Goal: Book appointment/travel/reservation

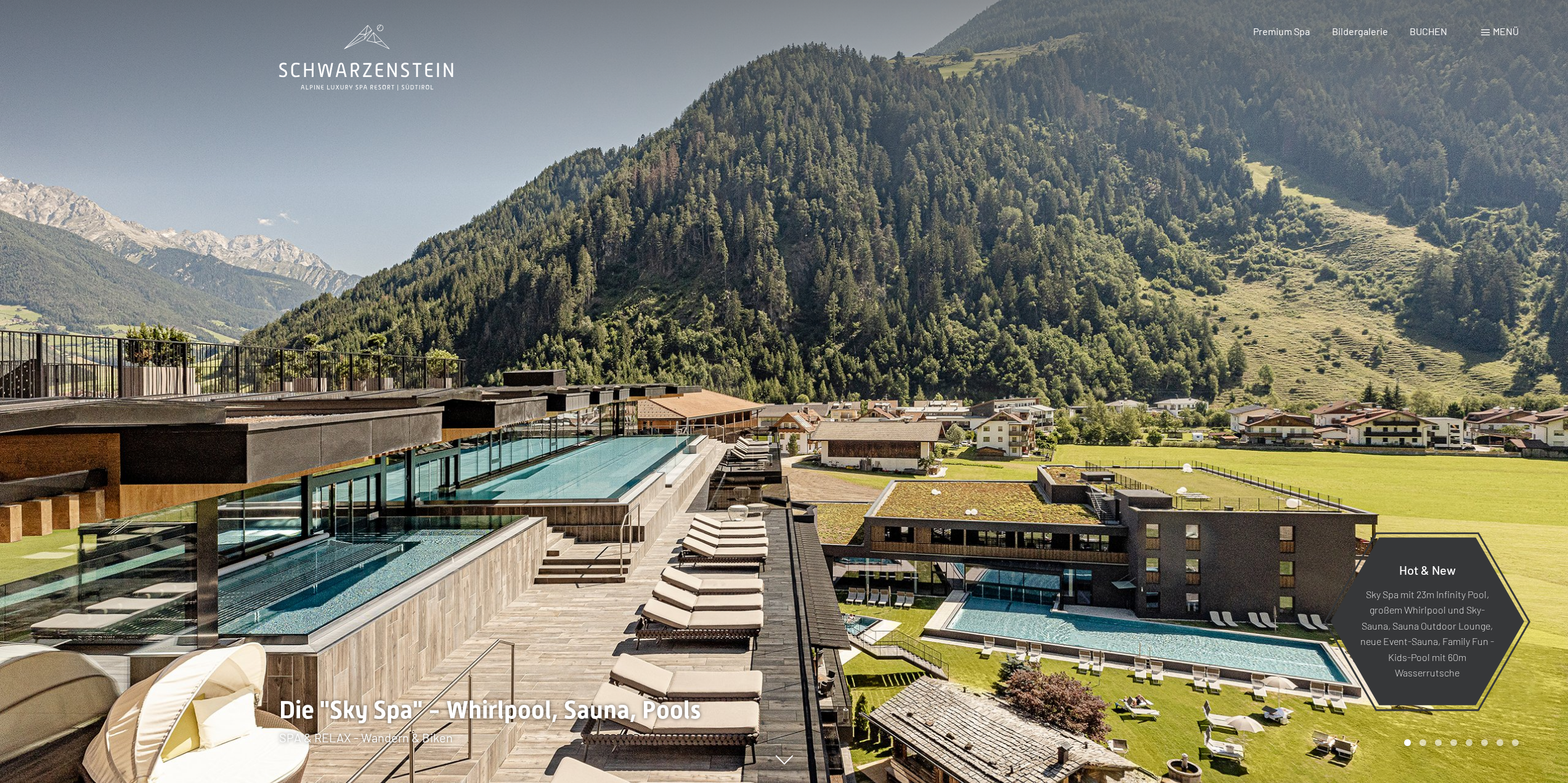
click at [1512, 27] on span "Menü" at bounding box center [1506, 32] width 26 height 12
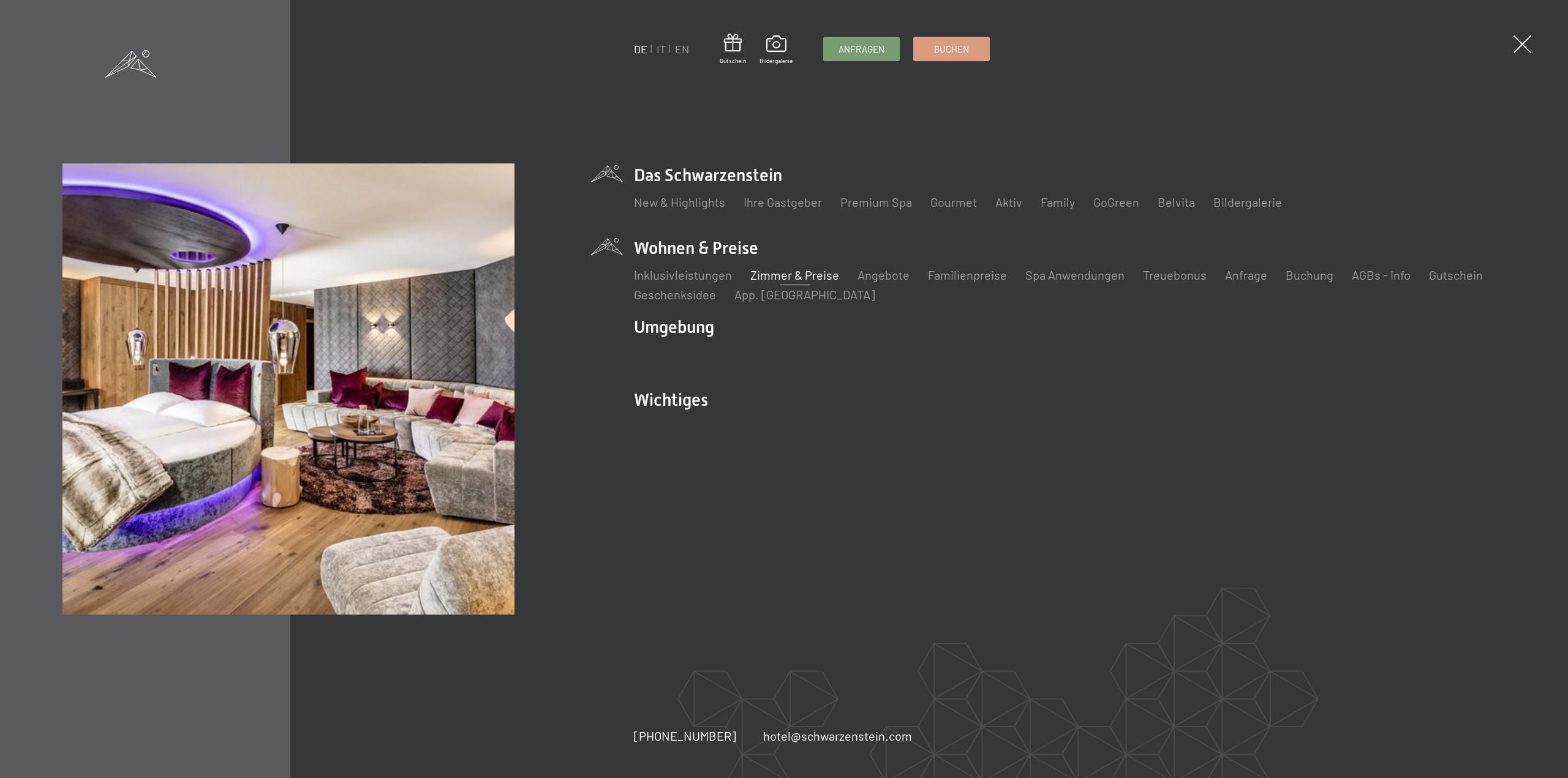
click at [813, 273] on link "Zimmer & Preise" at bounding box center [795, 275] width 89 height 15
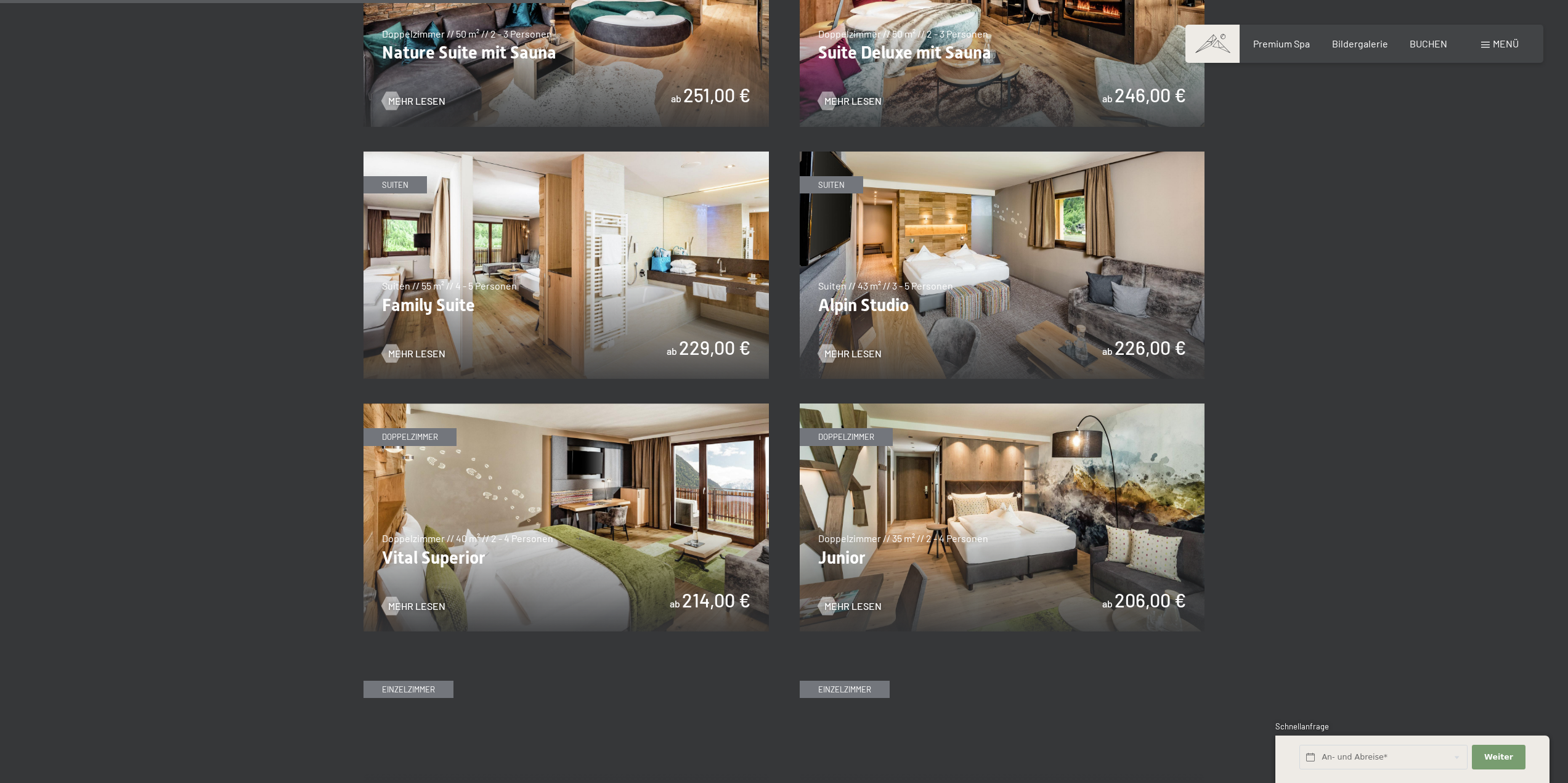
scroll to position [1479, 0]
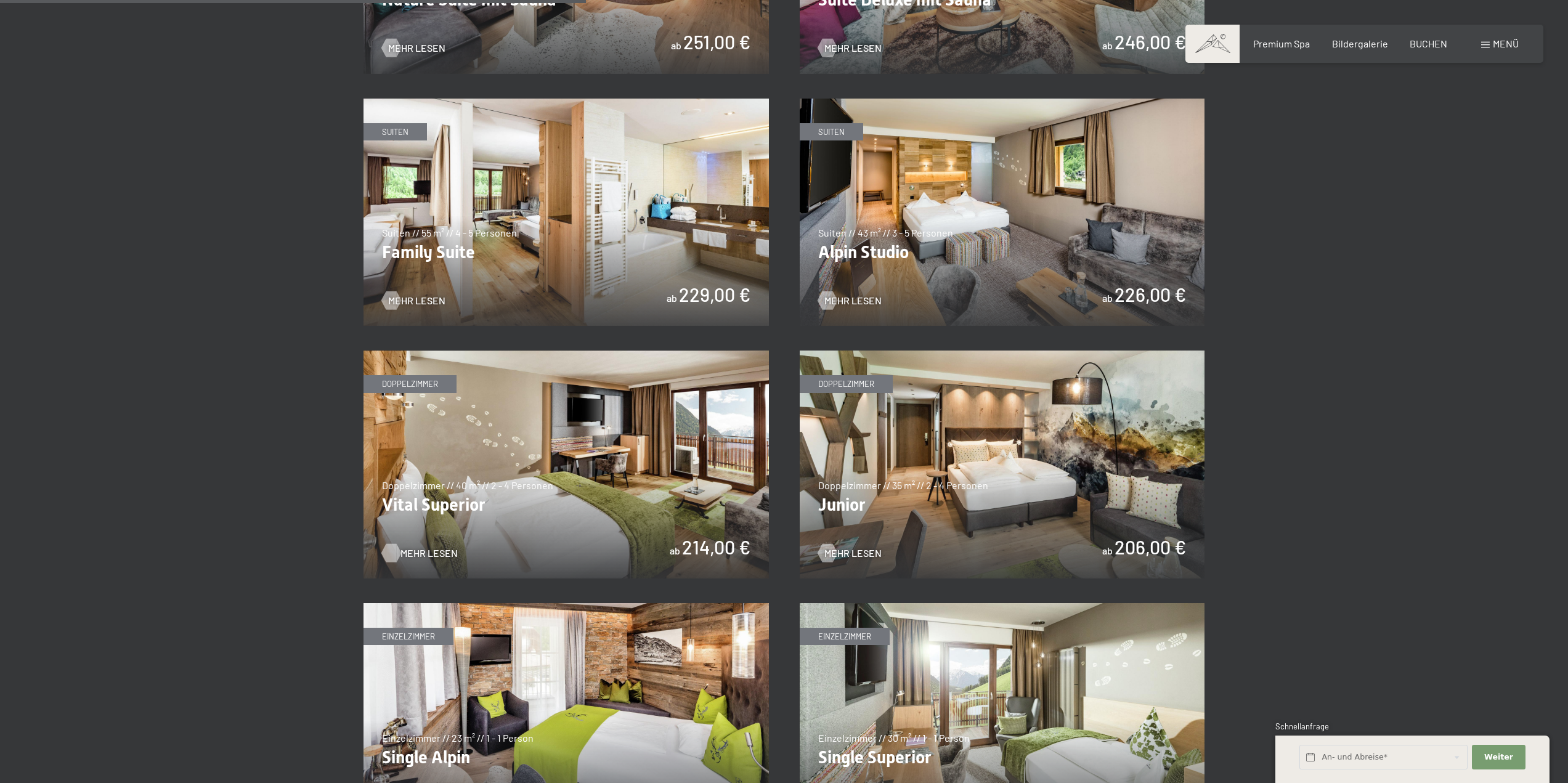
click at [420, 550] on span "Mehr Lesen" at bounding box center [429, 554] width 57 height 14
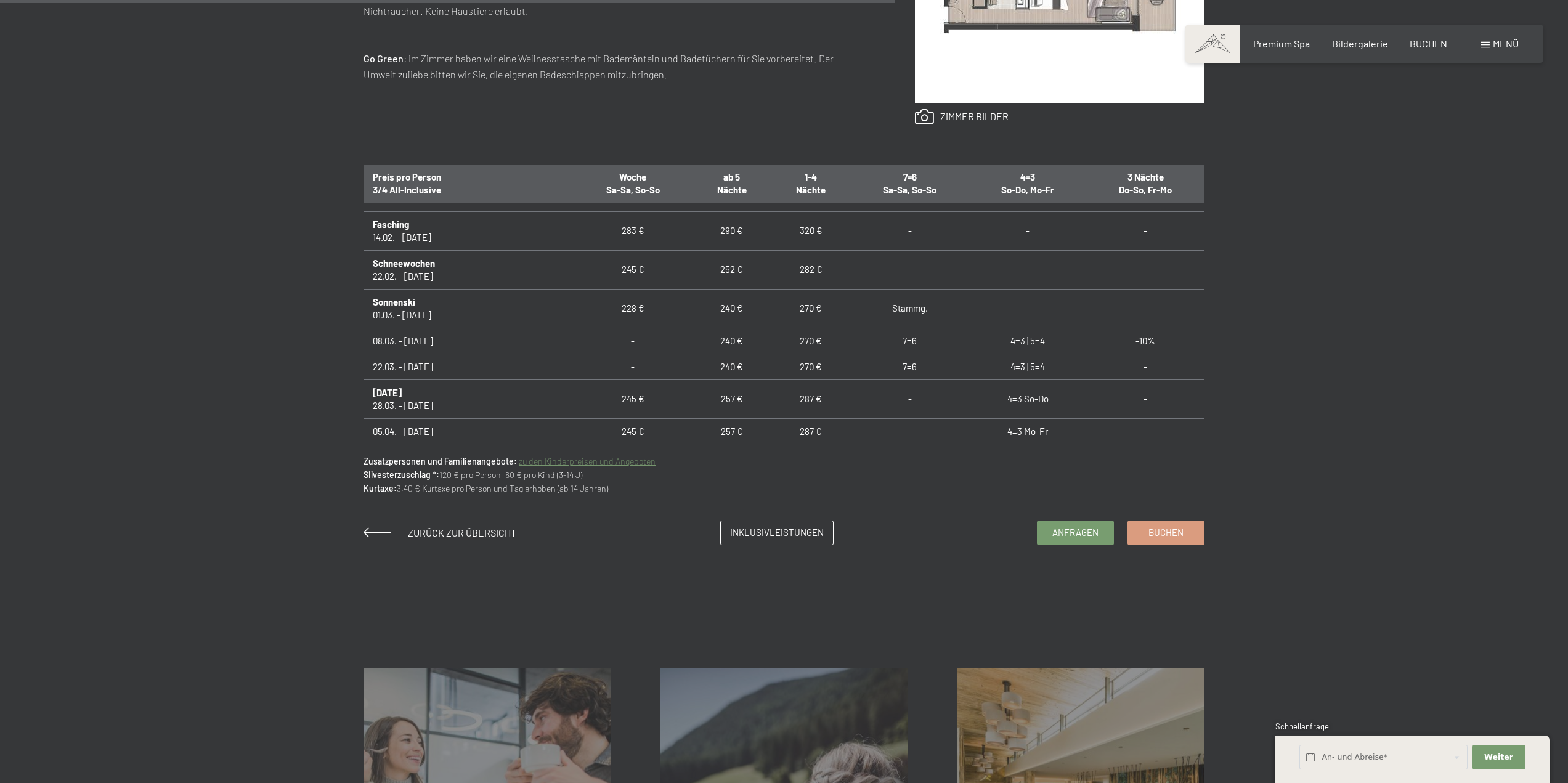
scroll to position [493, 0]
